Goal: Information Seeking & Learning: Find specific fact

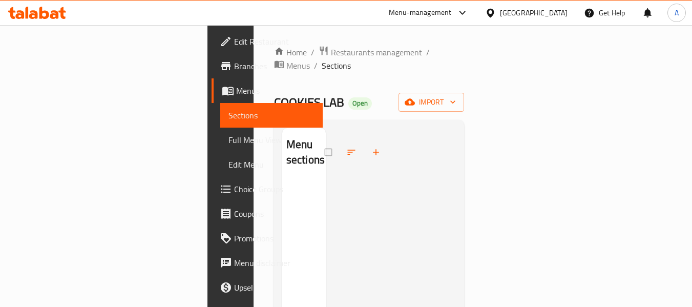
click at [43, 11] on icon at bounding box center [37, 13] width 58 height 12
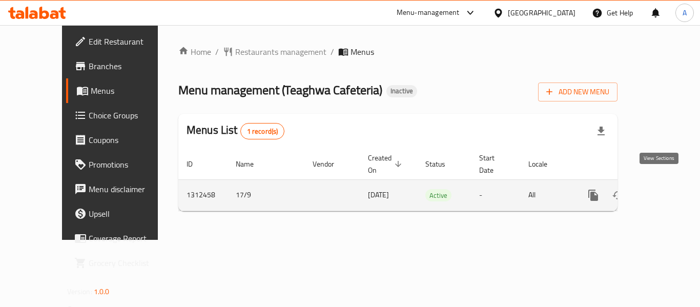
click at [661, 189] on icon "enhanced table" at bounding box center [667, 195] width 12 height 12
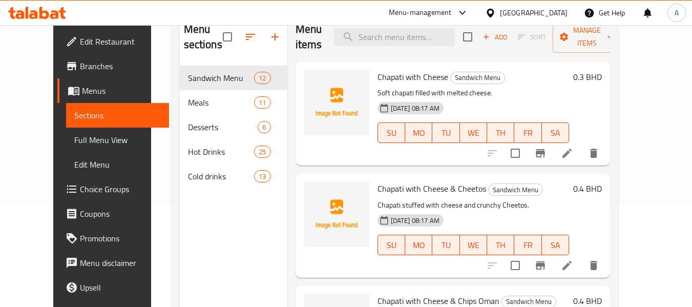
scroll to position [103, 0]
click at [74, 145] on span "Full Menu View" at bounding box center [117, 140] width 87 height 12
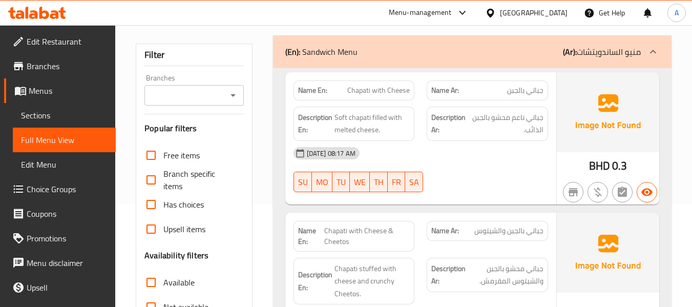
click at [30, 121] on span "Sections" at bounding box center [64, 115] width 87 height 12
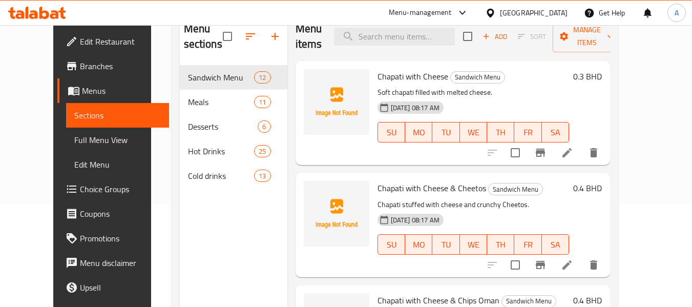
click at [74, 142] on span "Full Menu View" at bounding box center [117, 140] width 87 height 12
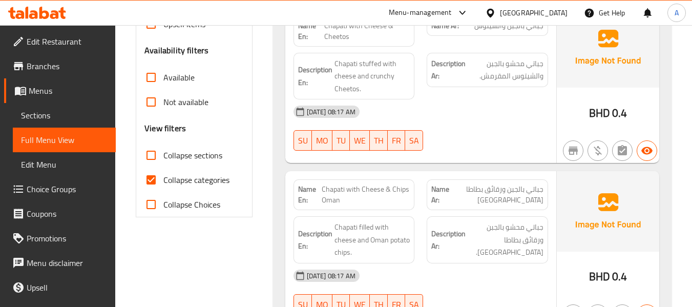
click at [199, 181] on span "Collapse categories" at bounding box center [196, 180] width 66 height 12
click at [163, 181] on input "Collapse categories" at bounding box center [151, 180] width 25 height 25
checkbox input "false"
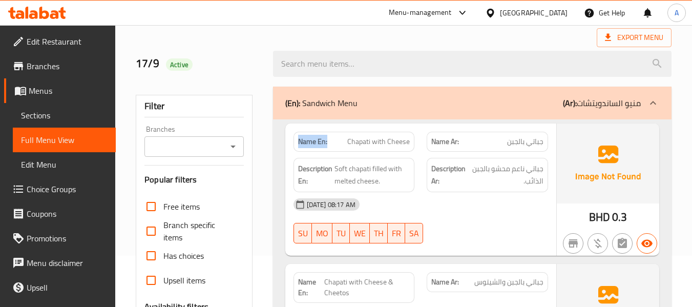
drag, startPoint x: 297, startPoint y: 141, endPoint x: 329, endPoint y: 147, distance: 31.8
click at [329, 147] on div "Name En: Chapati with Cheese" at bounding box center [354, 142] width 121 height 20
copy strong "Name En:"
click at [289, 196] on div "[DATE] 08:17 AM" at bounding box center [421, 204] width 267 height 25
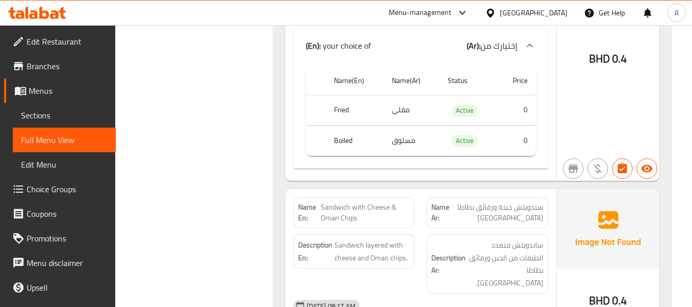
scroll to position [1076, 0]
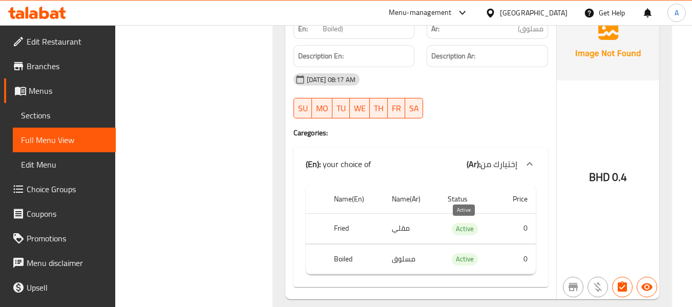
click at [460, 230] on span "Active" at bounding box center [465, 229] width 26 height 12
copy span "Active"
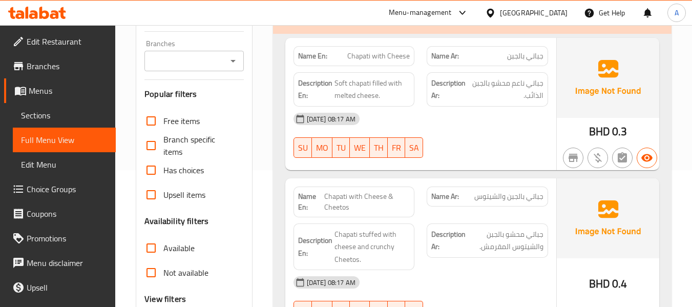
scroll to position [0, 0]
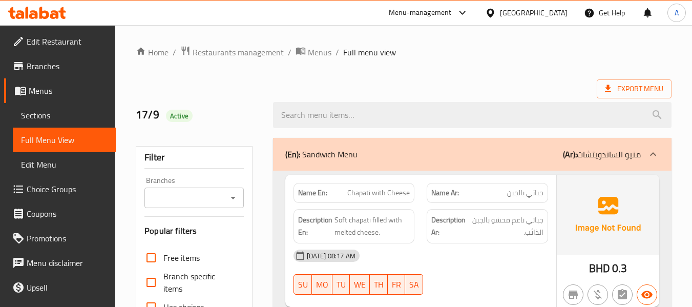
drag, startPoint x: 267, startPoint y: 65, endPoint x: 266, endPoint y: 53, distance: 12.3
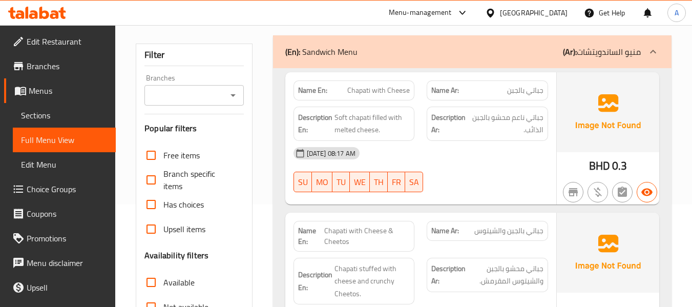
click at [365, 93] on span "Chapati with Cheese" at bounding box center [378, 90] width 63 height 11
copy span "Chapati"
click at [500, 101] on div "Description Ar: جباتي ناعم محشو بالجبن الذائب." at bounding box center [488, 123] width 134 height 47
click at [377, 120] on span "Soft chapati filled with melted cheese." at bounding box center [373, 123] width 76 height 25
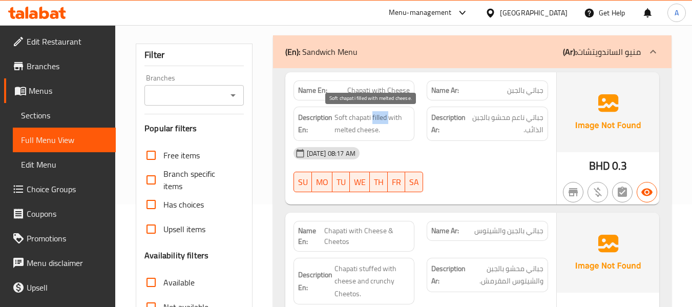
click at [377, 120] on span "Soft chapati filled with melted cheese." at bounding box center [373, 123] width 76 height 25
click at [378, 119] on span "Soft chapati filled with melted cheese." at bounding box center [373, 123] width 76 height 25
click at [355, 129] on span "Soft chapati filled with melted cheese." at bounding box center [373, 123] width 76 height 25
click at [468, 165] on div "[DATE] 08:17 AM" at bounding box center [421, 153] width 267 height 25
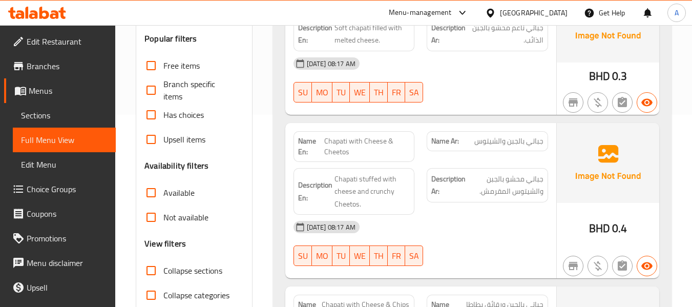
scroll to position [205, 0]
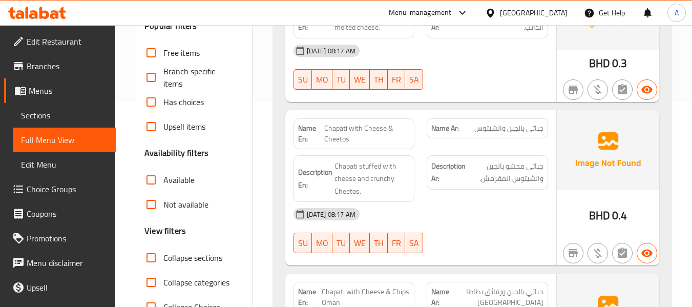
click at [379, 142] on span "Chapati with Cheese & Cheetos" at bounding box center [367, 134] width 86 height 22
click at [379, 148] on div "Name En: Chapati with Cheese & [PERSON_NAME]" at bounding box center [354, 133] width 121 height 31
click at [359, 130] on span "Chapati with Cheese & Cheetos" at bounding box center [367, 134] width 86 height 22
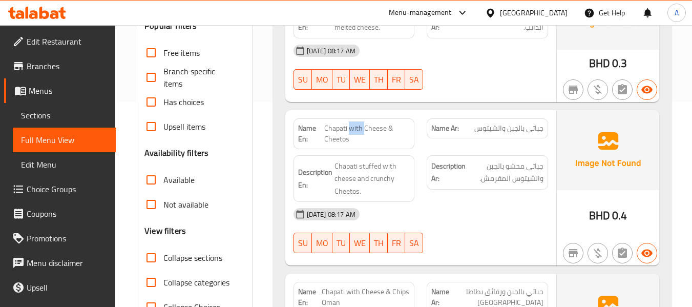
click at [359, 130] on span "Chapati with Cheese & Cheetos" at bounding box center [367, 134] width 86 height 22
click at [385, 142] on span "Chapati with Cheese & Cheetos" at bounding box center [367, 134] width 86 height 22
click at [339, 167] on span "Chapati stuffed with cheese and crunchy Cheetos." at bounding box center [373, 179] width 76 height 38
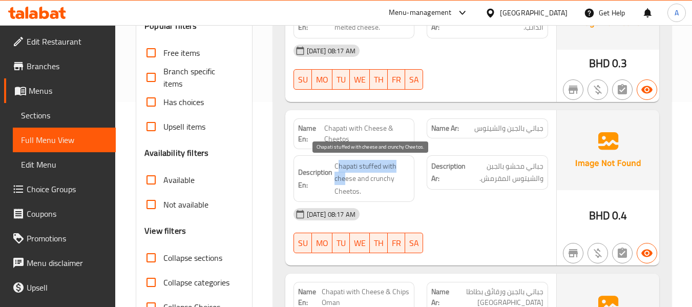
drag, startPoint x: 339, startPoint y: 167, endPoint x: 346, endPoint y: 174, distance: 10.5
click at [346, 174] on span "Chapati stuffed with cheese and crunchy Cheetos." at bounding box center [373, 179] width 76 height 38
drag, startPoint x: 330, startPoint y: 165, endPoint x: 345, endPoint y: 171, distance: 17.0
click at [345, 171] on h6 "Description En: Chapati stuffed with cheese and crunchy Cheetos." at bounding box center [354, 179] width 112 height 38
click at [345, 170] on span "Chapati stuffed with cheese and crunchy Cheetos." at bounding box center [373, 179] width 76 height 38
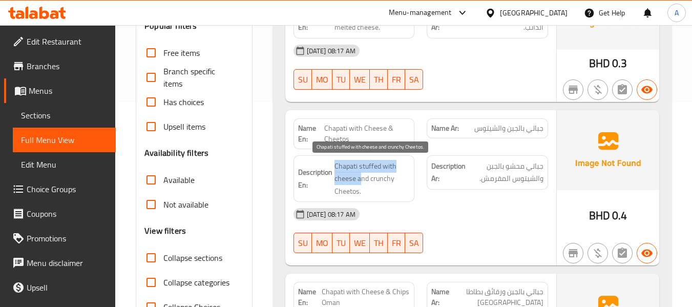
drag, startPoint x: 335, startPoint y: 165, endPoint x: 362, endPoint y: 173, distance: 27.7
click at [362, 173] on span "Chapati stuffed with cheese and crunchy Cheetos." at bounding box center [373, 179] width 76 height 38
click at [369, 176] on span "Chapati stuffed with cheese and crunchy Cheetos." at bounding box center [373, 179] width 76 height 38
click at [380, 181] on span "Chapati stuffed with cheese and crunchy Cheetos." at bounding box center [373, 179] width 76 height 38
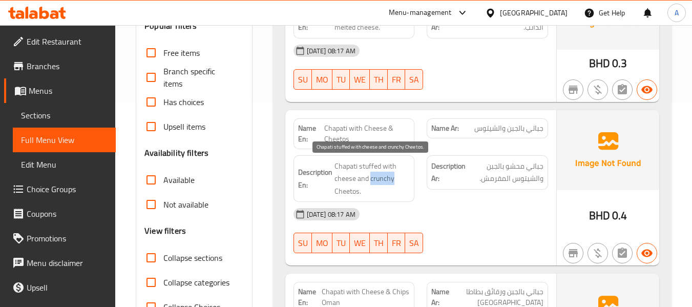
copy span "crunchy"
click at [499, 199] on div "Description Ar: جباتي محشو بالجبن والشيتوس المقرمش." at bounding box center [488, 178] width 134 height 59
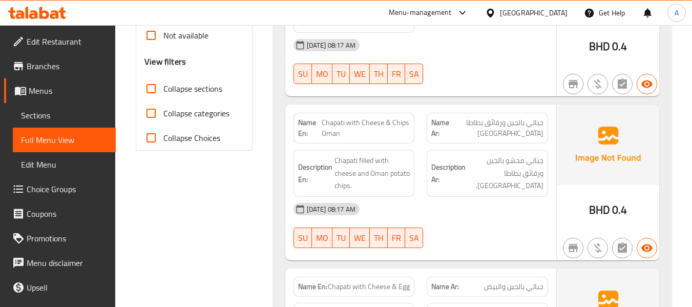
scroll to position [410, 0]
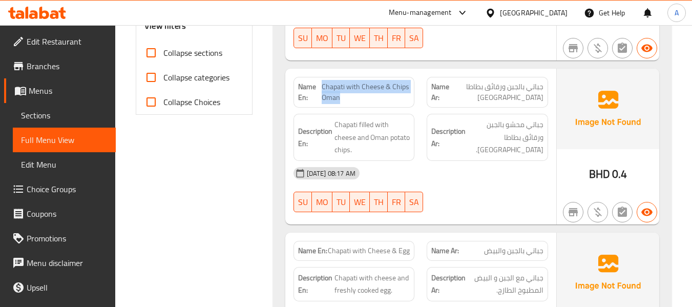
drag, startPoint x: 324, startPoint y: 85, endPoint x: 339, endPoint y: 98, distance: 19.6
click at [339, 98] on span "Chapati with Cheese & Chips Oman" at bounding box center [366, 92] width 88 height 22
click at [332, 89] on span "Chapati with Cheese & Chips Oman" at bounding box center [366, 92] width 88 height 22
click at [350, 86] on span "Chapati with Cheese & Chips Oman" at bounding box center [366, 92] width 88 height 22
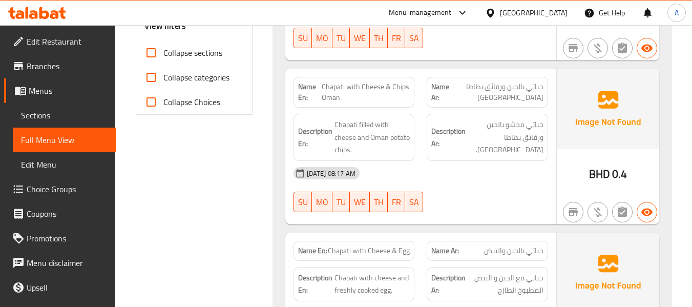
click at [334, 86] on span "Chapati with Cheese & Chips Oman" at bounding box center [366, 92] width 88 height 22
click at [368, 87] on span "Chapati with Cheese & Chips Oman" at bounding box center [366, 92] width 88 height 22
drag, startPoint x: 384, startPoint y: 86, endPoint x: 387, endPoint y: 100, distance: 14.8
click at [387, 100] on span "Chapati with Cheese & Chips Oman" at bounding box center [366, 92] width 88 height 22
click at [369, 83] on span "Chapati with Cheese & Chips Oman" at bounding box center [366, 92] width 88 height 22
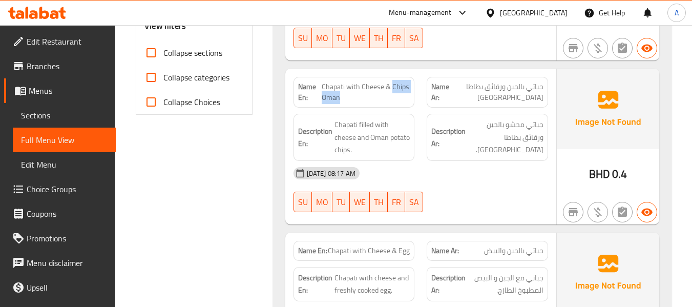
drag, startPoint x: 392, startPoint y: 86, endPoint x: 407, endPoint y: 100, distance: 20.7
click at [407, 100] on span "Chapati with Cheese & Chips Oman" at bounding box center [366, 92] width 88 height 22
copy span "Chips [GEOGRAPHIC_DATA]"
click at [360, 128] on span "Chapati filled with cheese and Oman potato chips." at bounding box center [373, 137] width 76 height 38
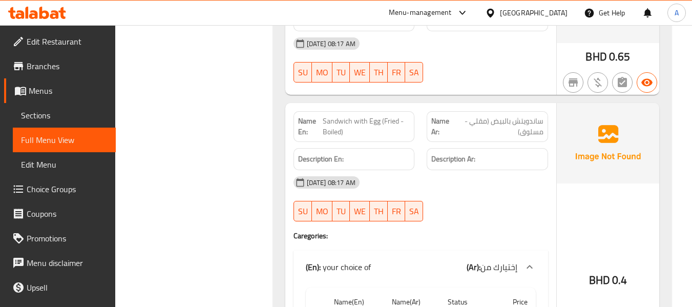
scroll to position [974, 0]
drag, startPoint x: 324, startPoint y: 119, endPoint x: 343, endPoint y: 130, distance: 21.8
click at [343, 130] on span "Sandwich with Egg (Fried - Boiled)" at bounding box center [366, 126] width 87 height 22
copy span "Sandwich with Egg (Fried - Boiled)"
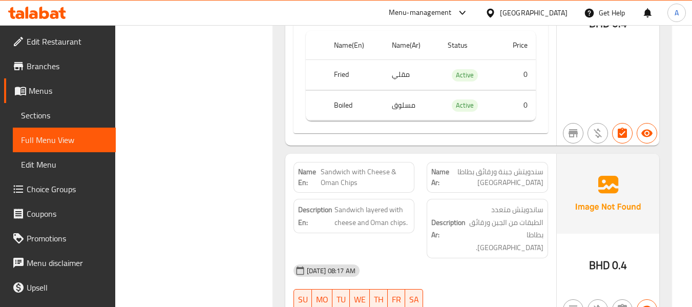
scroll to position [1281, 0]
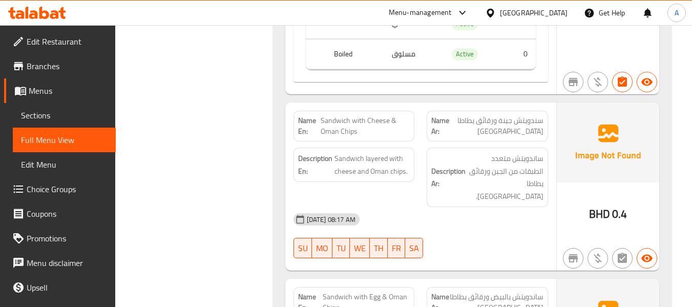
click at [341, 124] on span "Sandwich with Cheese & Oman Chips" at bounding box center [365, 126] width 89 height 22
click at [329, 118] on span "Sandwich with Cheese & Oman Chips" at bounding box center [365, 126] width 89 height 22
click at [365, 120] on span "Sandwich with Cheese & Oman Chips" at bounding box center [365, 126] width 89 height 22
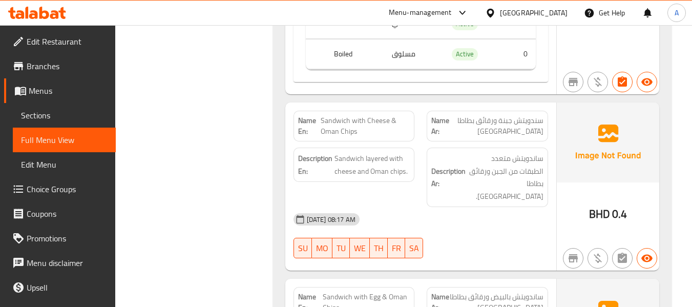
click at [411, 207] on div "[DATE] 08:17 AM" at bounding box center [421, 219] width 267 height 25
click at [344, 172] on span "Sandwich layered with cheese and Oman chips." at bounding box center [373, 164] width 76 height 25
drag, startPoint x: 323, startPoint y: 119, endPoint x: 356, endPoint y: 137, distance: 38.1
click at [356, 137] on span "Sandwich with Cheese & Oman Chips" at bounding box center [365, 126] width 89 height 22
copy span "Sandwich with Cheese & Oman Chips"
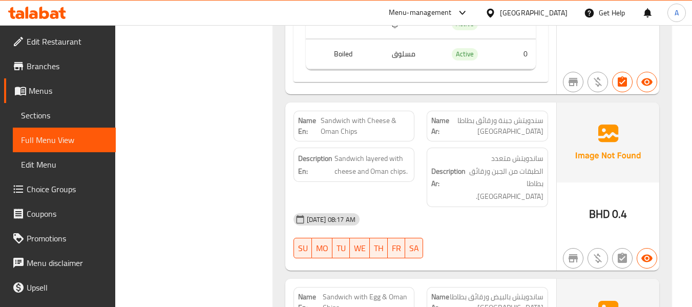
click at [358, 104] on div "Name En: Sandwich with Cheese & [GEOGRAPHIC_DATA] Chips Name Ar: سندويتش جبنة و…" at bounding box center [420, 187] width 271 height 168
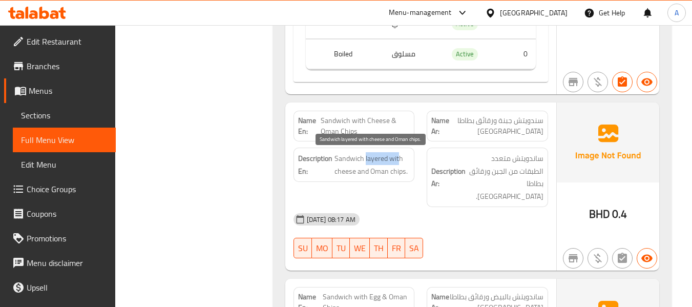
drag, startPoint x: 364, startPoint y: 159, endPoint x: 401, endPoint y: 150, distance: 37.4
click at [401, 150] on div "Description En: Sandwich layered with cheese and Oman chips." at bounding box center [354, 165] width 121 height 34
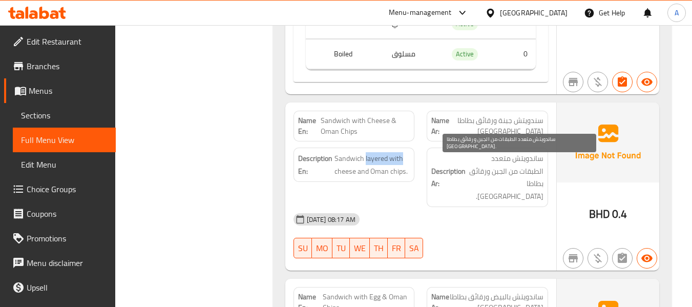
scroll to position [1435, 0]
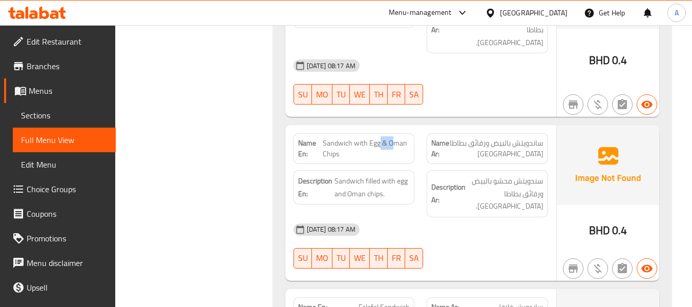
drag, startPoint x: 380, startPoint y: 130, endPoint x: 392, endPoint y: 130, distance: 11.8
click at [392, 138] on span "Sandwich with Egg & Oman Chips" at bounding box center [366, 149] width 87 height 22
click at [376, 138] on span "Sandwich with Egg & Oman Chips" at bounding box center [366, 149] width 87 height 22
drag, startPoint x: 325, startPoint y: 131, endPoint x: 342, endPoint y: 140, distance: 19.3
click at [342, 140] on span "Sandwich with Egg & Oman Chips" at bounding box center [366, 149] width 87 height 22
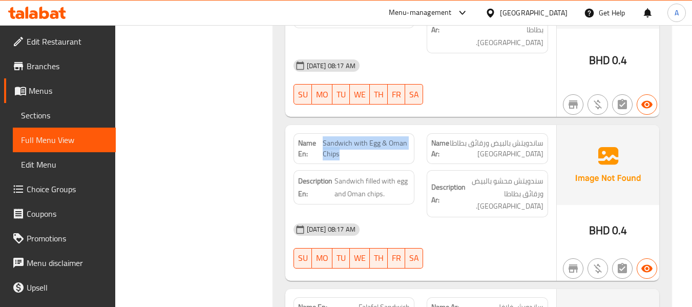
copy span "Sandwich with Egg & Oman Chips"
click at [334, 138] on span "Sandwich with Egg & Oman Chips" at bounding box center [366, 149] width 87 height 22
drag, startPoint x: 323, startPoint y: 128, endPoint x: 342, endPoint y: 143, distance: 24.8
click at [342, 143] on span "Sandwich with Egg & Oman Chips" at bounding box center [366, 149] width 87 height 22
copy span "Sandwich with Egg & Oman Chips"
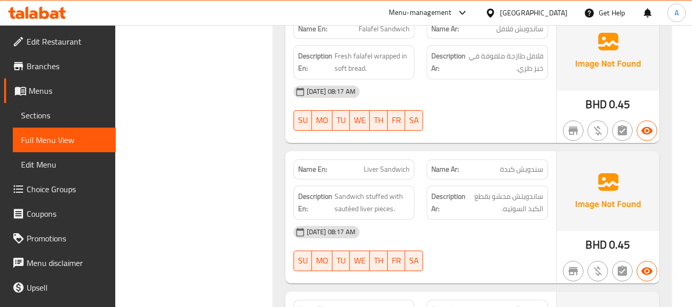
scroll to position [1743, 0]
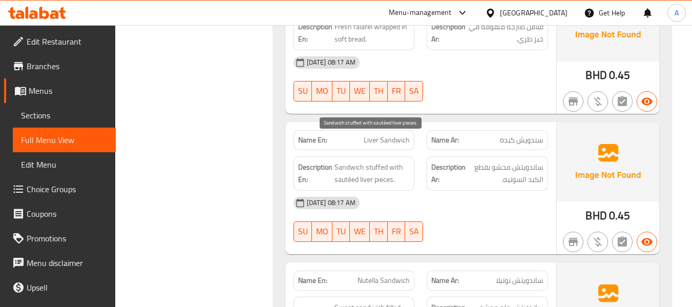
click at [367, 161] on span "Sandwich stuffed with sautéed liver pieces." at bounding box center [373, 173] width 76 height 25
copy span "liver"
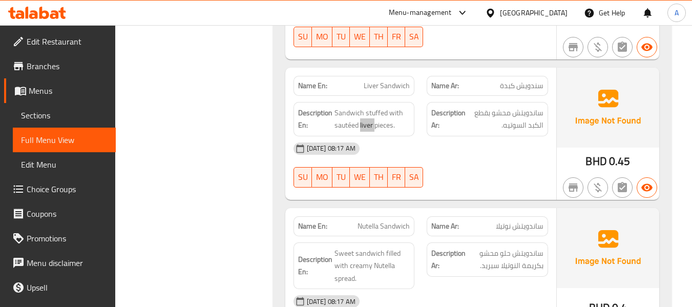
scroll to position [1896, 0]
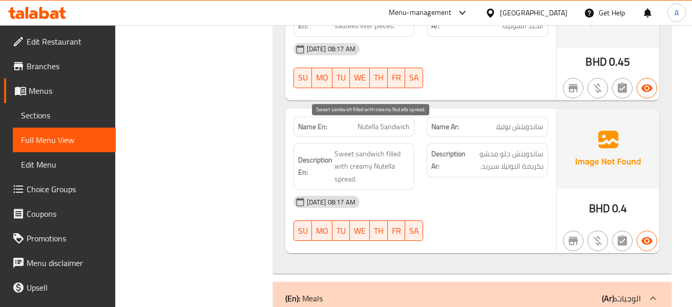
click at [393, 153] on span "Sweet sandwich filled with creamy Nutella spread." at bounding box center [373, 167] width 76 height 38
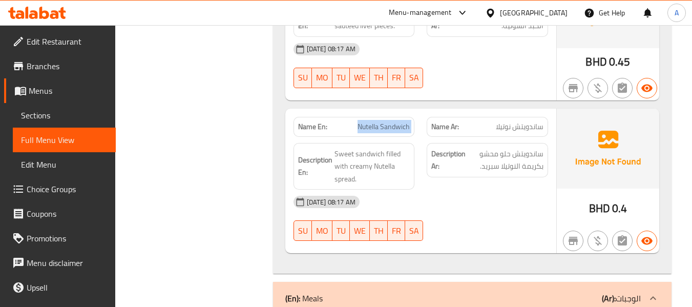
drag, startPoint x: 358, startPoint y: 101, endPoint x: 428, endPoint y: 101, distance: 70.7
click at [428, 111] on div "Name En: Nutella Sandwich Name Ar: ساندويتش نوتيلا" at bounding box center [421, 127] width 267 height 32
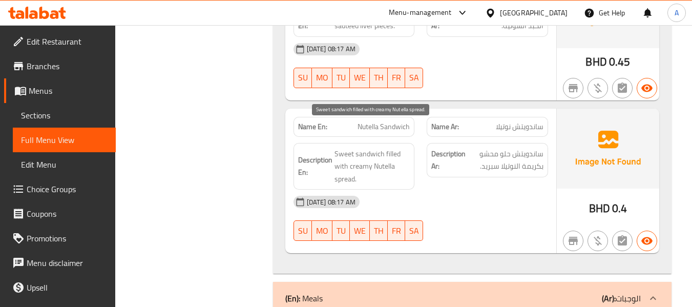
click at [340, 148] on span "Sweet sandwich filled with creamy Nutella spread." at bounding box center [373, 167] width 76 height 38
click at [376, 148] on span "Sweet sandwich filled with creamy Nutella spread." at bounding box center [373, 167] width 76 height 38
click at [345, 148] on span "Sweet sandwich filled with creamy Nutella spread." at bounding box center [373, 167] width 76 height 38
click at [393, 148] on span "Sweet sandwich filled with creamy Nutella spread." at bounding box center [373, 167] width 76 height 38
drag, startPoint x: 351, startPoint y: 141, endPoint x: 355, endPoint y: 150, distance: 9.6
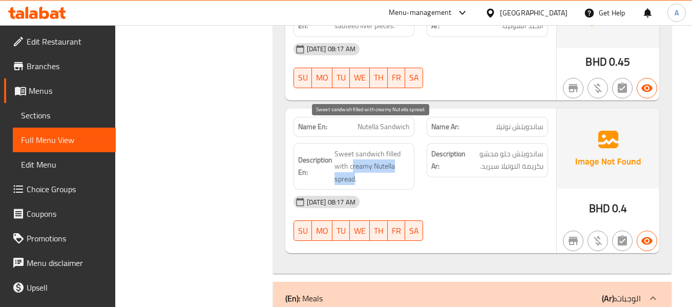
click at [355, 150] on span "Sweet sandwich filled with creamy Nutella spread." at bounding box center [373, 167] width 76 height 38
drag, startPoint x: 350, startPoint y: 142, endPoint x: 354, endPoint y: 153, distance: 11.7
click at [354, 153] on span "Sweet sandwich filled with creamy Nutella spread." at bounding box center [373, 167] width 76 height 38
drag, startPoint x: 502, startPoint y: 171, endPoint x: 508, endPoint y: 173, distance: 7.1
click at [502, 190] on div "[DATE] 08:17 AM" at bounding box center [421, 202] width 267 height 25
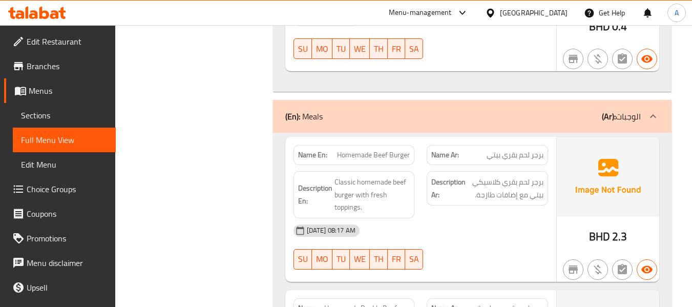
scroll to position [2101, 0]
